Goal: Find specific page/section: Find specific page/section

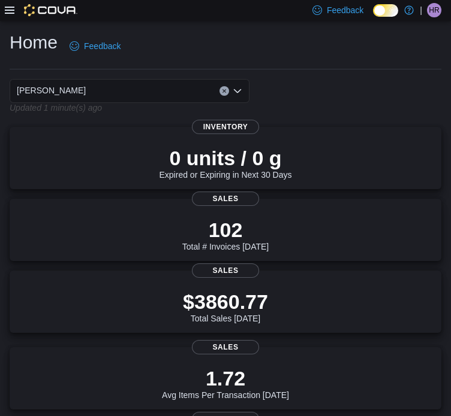
click at [10, 12] on icon at bounding box center [10, 10] width 10 height 10
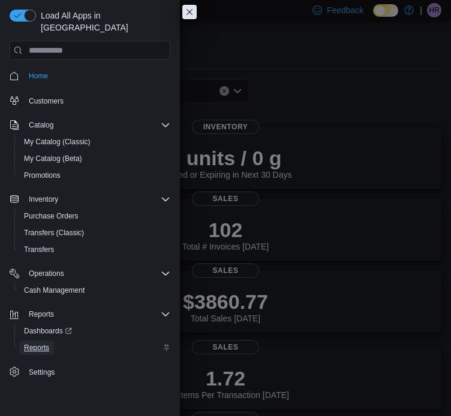
click at [41, 343] on span "Reports" at bounding box center [36, 348] width 25 height 10
